Goal: Task Accomplishment & Management: Use online tool/utility

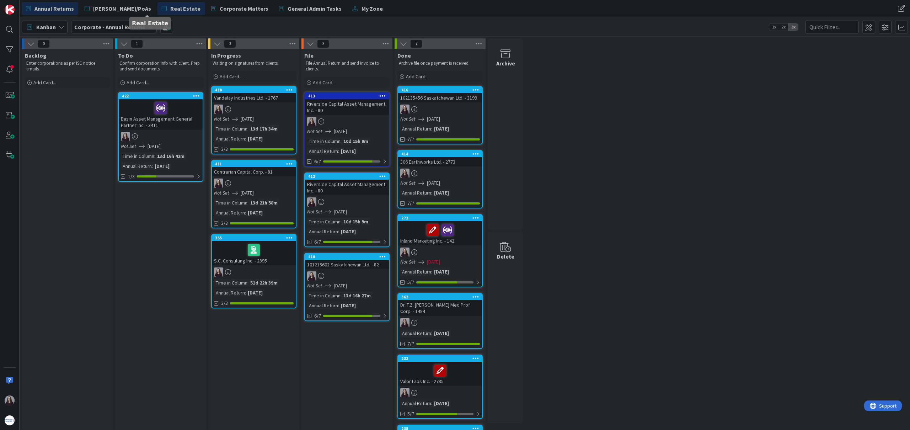
click at [170, 7] on span "Real Estate" at bounding box center [185, 8] width 30 height 9
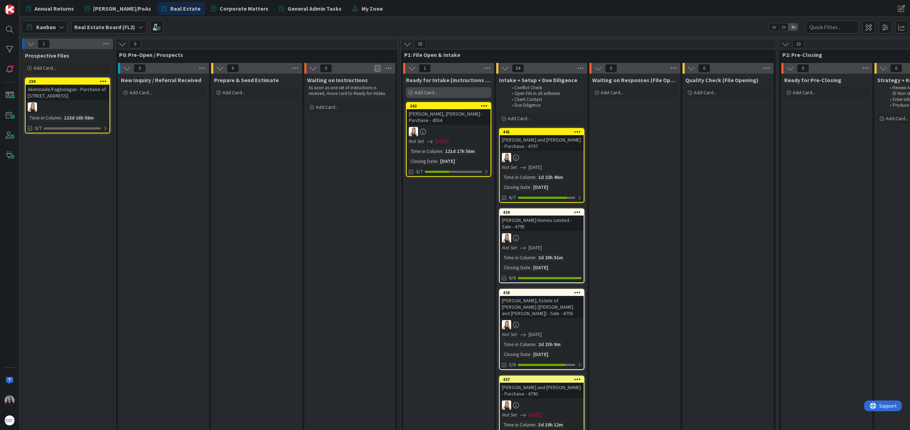
click at [458, 91] on div "Add Card..." at bounding box center [448, 92] width 85 height 11
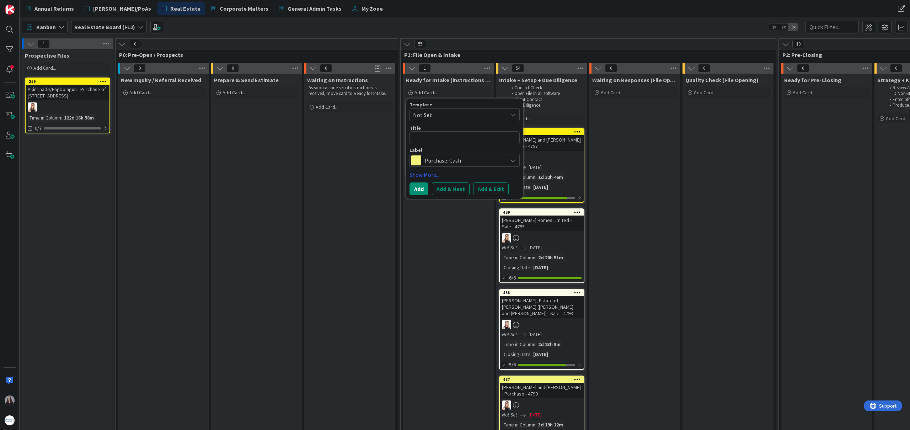
click at [447, 116] on span "Not Set" at bounding box center [457, 114] width 89 height 9
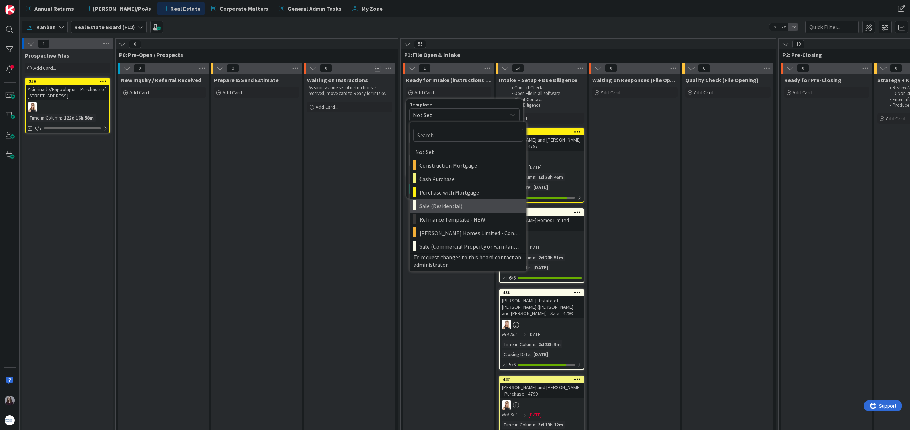
click at [451, 208] on span "Sale (Residential)" at bounding box center [471, 205] width 102 height 9
type textarea "x"
type textarea "Sale (Residential)"
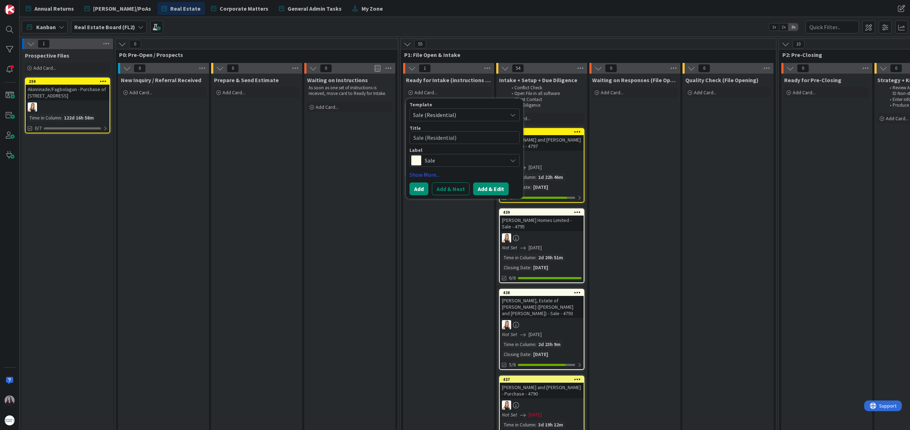
click at [486, 192] on button "Add & Edit" at bounding box center [491, 188] width 36 height 13
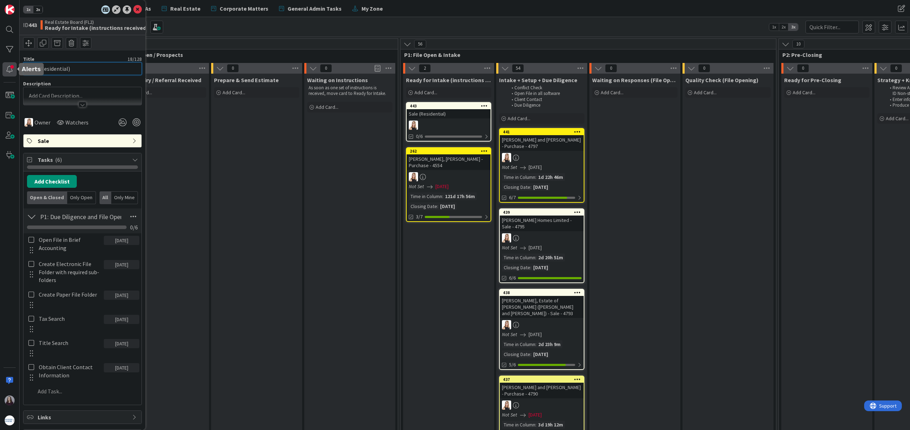
drag, startPoint x: 91, startPoint y: 68, endPoint x: 9, endPoint y: 64, distance: 82.3
click at [9, 64] on div "1x 2x ID 443 Real Estate Board (FL2) Ready for Intake (instructions received) T…" at bounding box center [10, 215] width 20 height 430
type input "[PERSON_NAME] - 4800"
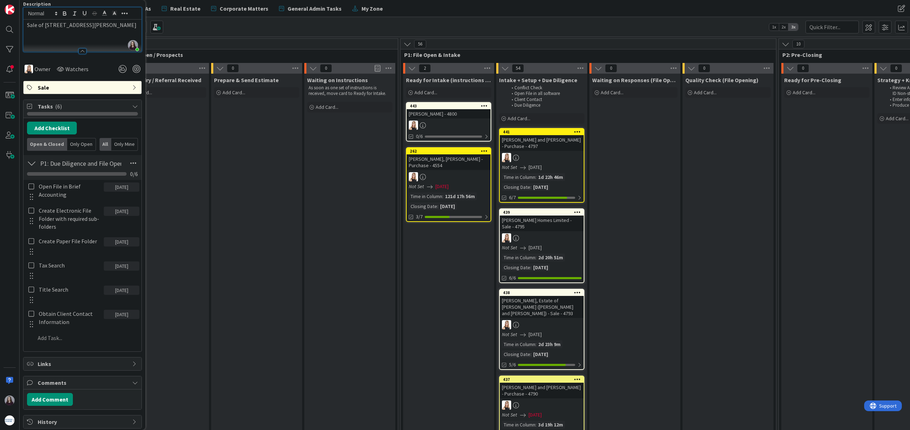
scroll to position [82, 0]
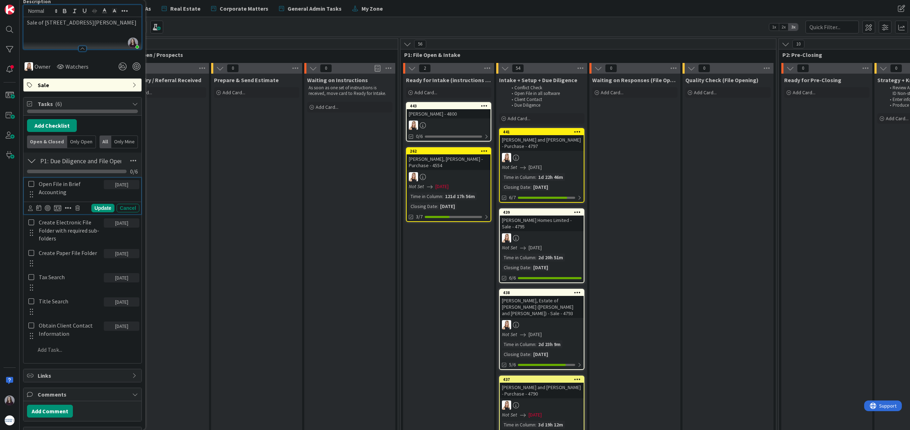
click at [31, 187] on icon at bounding box center [31, 184] width 6 height 6
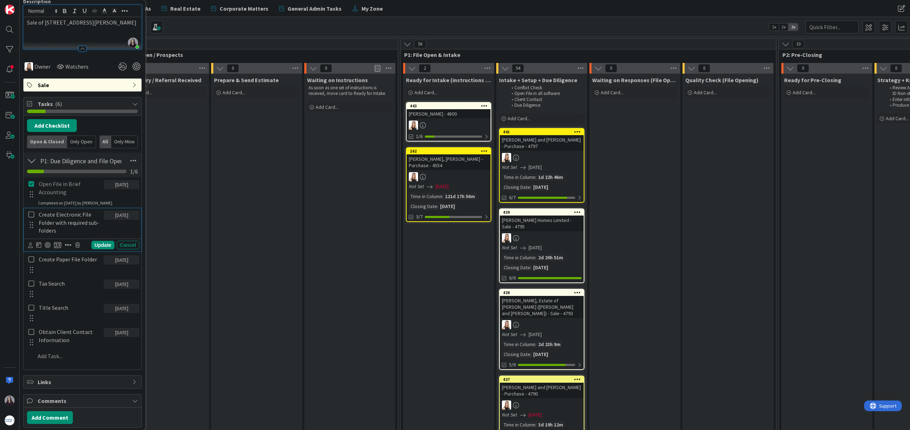
click at [29, 212] on icon at bounding box center [31, 214] width 6 height 6
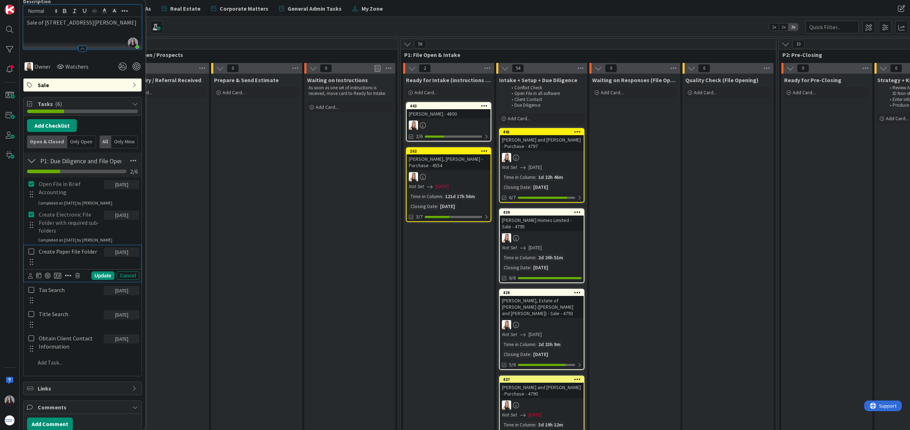
click at [31, 252] on icon at bounding box center [31, 251] width 6 height 6
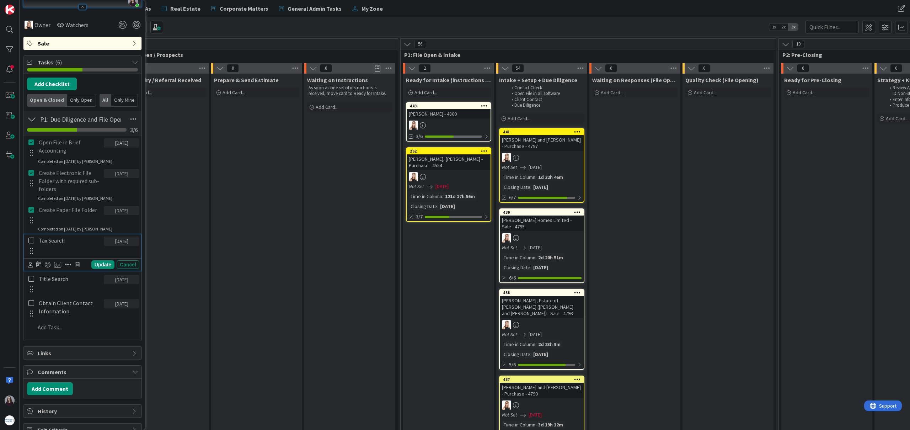
click at [30, 237] on icon at bounding box center [31, 240] width 6 height 6
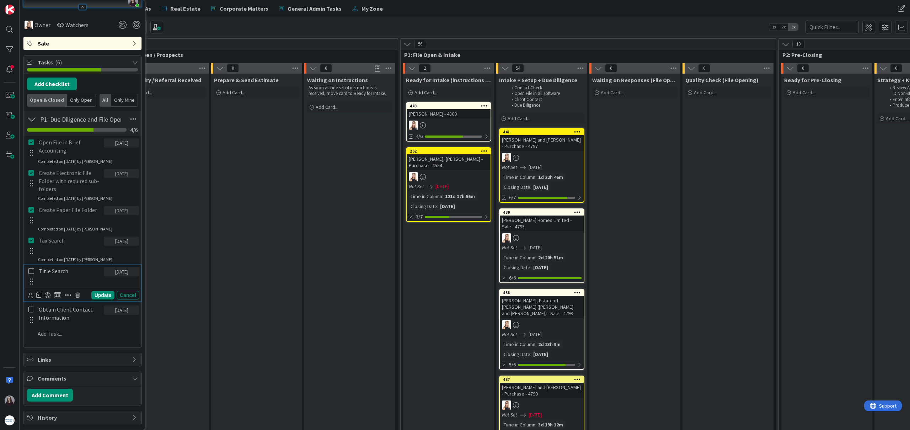
click at [31, 268] on icon at bounding box center [31, 271] width 6 height 6
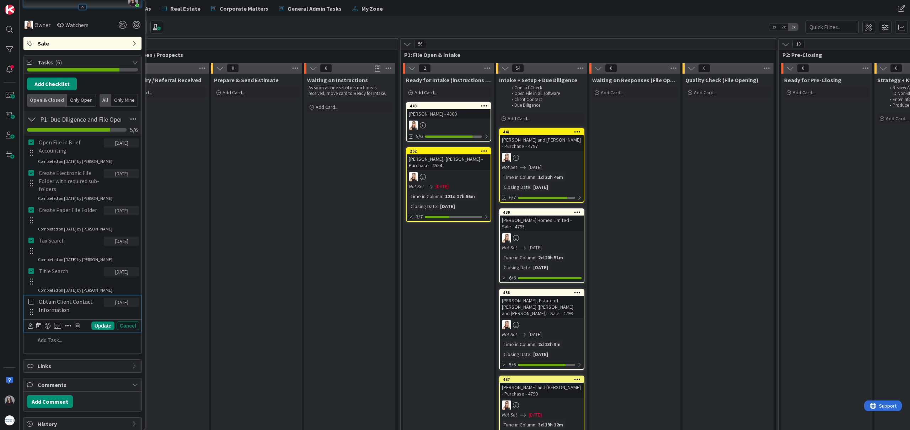
click at [31, 301] on icon at bounding box center [31, 301] width 6 height 6
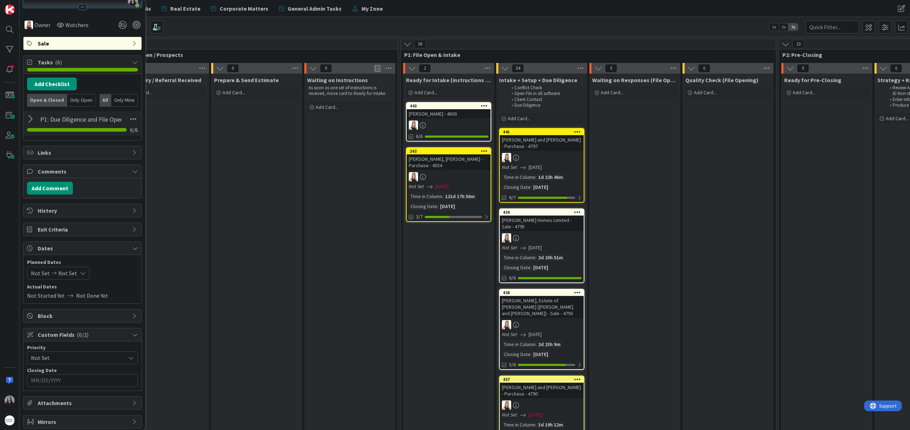
scroll to position [147, 0]
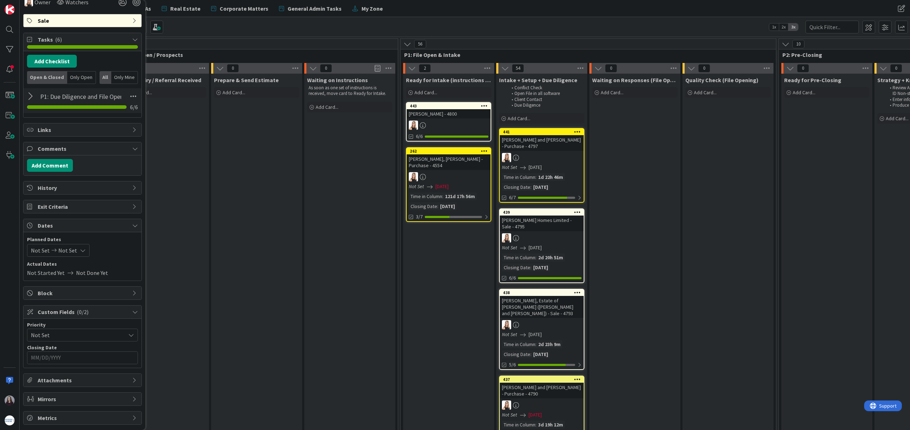
click at [81, 251] on icon at bounding box center [83, 250] width 6 height 6
click at [123, 273] on icon "Move forward to switch to the next month." at bounding box center [125, 273] width 7 height 7
click at [53, 312] on td "3" at bounding box center [56, 312] width 14 height 14
type input "[DATE]"
click at [53, 312] on td "3" at bounding box center [56, 312] width 14 height 14
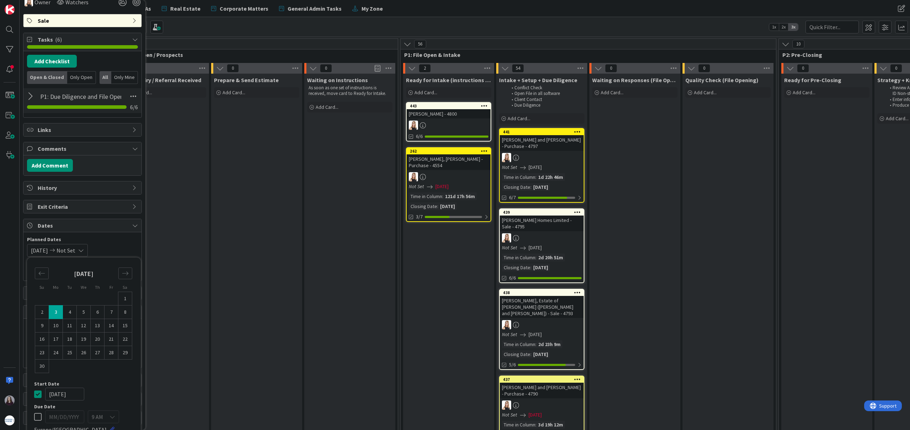
type input "[DATE]"
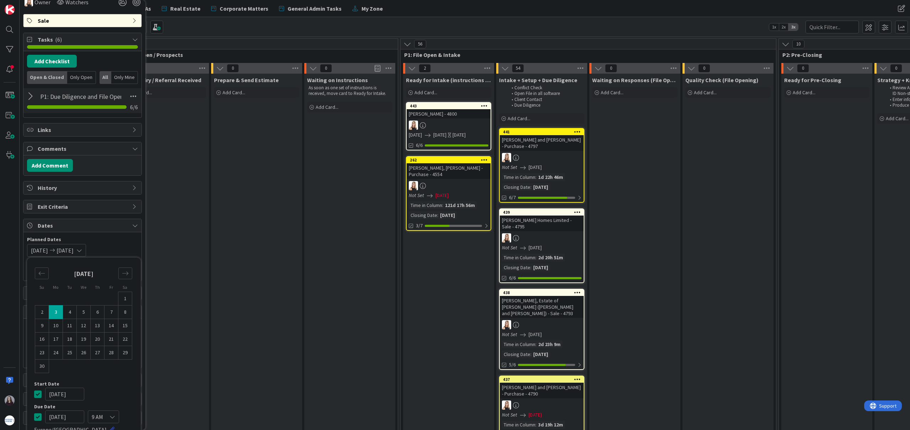
click at [38, 398] on icon at bounding box center [37, 394] width 7 height 9
click at [114, 245] on div "Not Set [DATE] Su Mo Tu We Th Fr Sa [DATE] 1 2 3 4 5 6 7 8 9 10 11 12 13 14 15 …" at bounding box center [82, 250] width 111 height 13
click at [93, 361] on input "MM/DD/YYYY" at bounding box center [82, 358] width 103 height 12
click at [121, 373] on div "Move forward to switch to the next month." at bounding box center [126, 376] width 14 height 12
click at [55, 414] on td "3" at bounding box center [56, 415] width 14 height 14
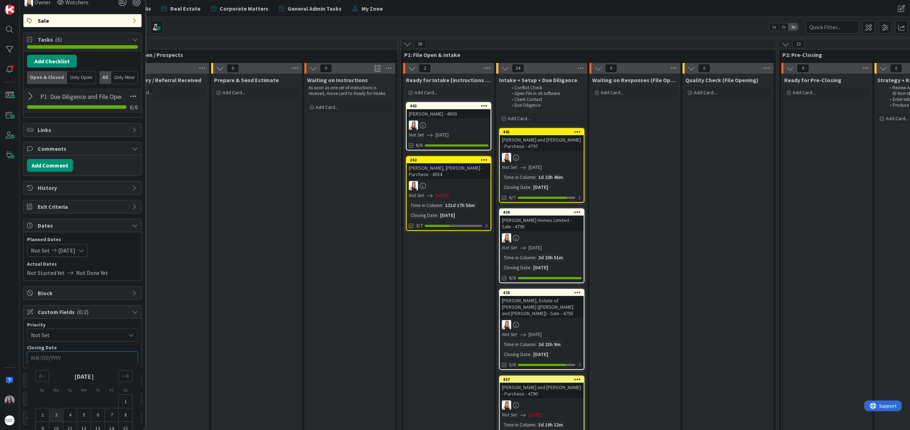
type input "[DATE]"
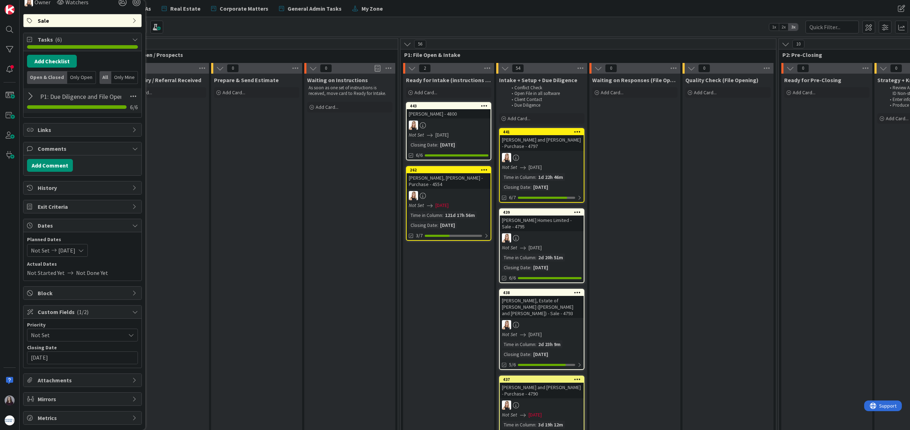
scroll to position [0, 0]
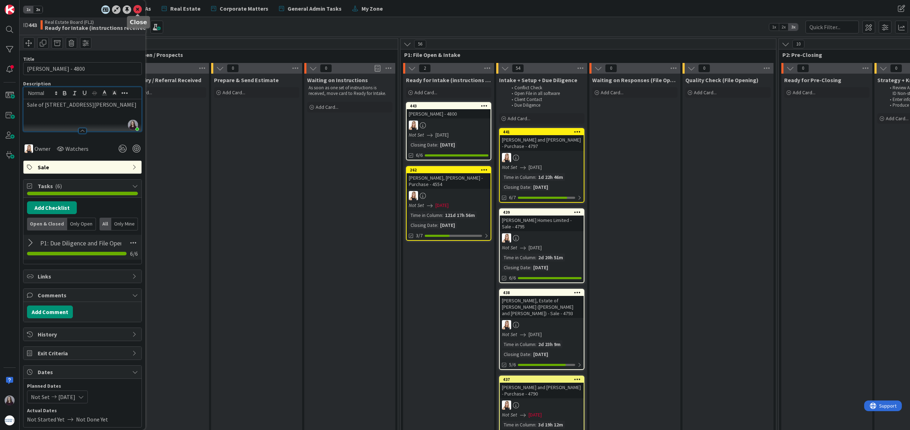
click at [137, 10] on icon at bounding box center [137, 9] width 9 height 9
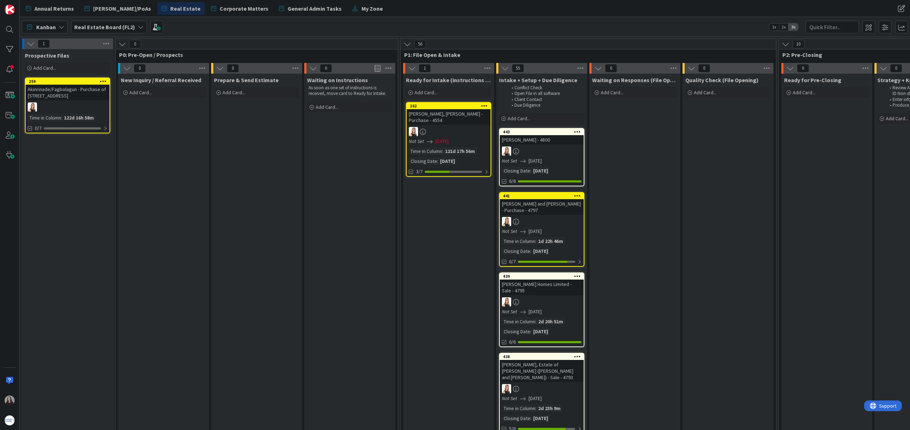
drag, startPoint x: 431, startPoint y: 107, endPoint x: 582, endPoint y: 5, distance: 182.1
